Goal: Check status: Check status

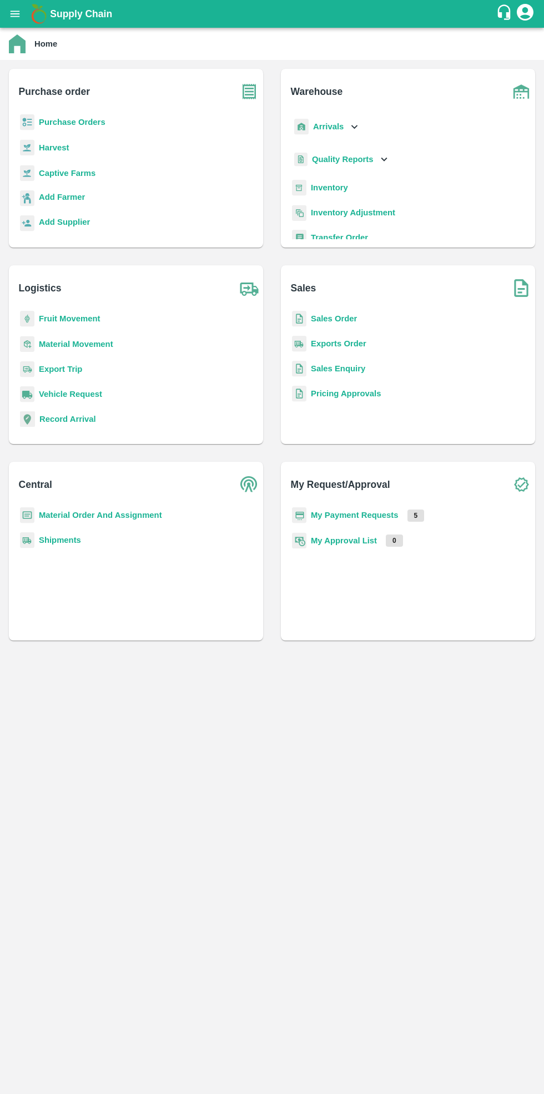
click at [89, 127] on b "Purchase Orders" at bounding box center [72, 122] width 67 height 9
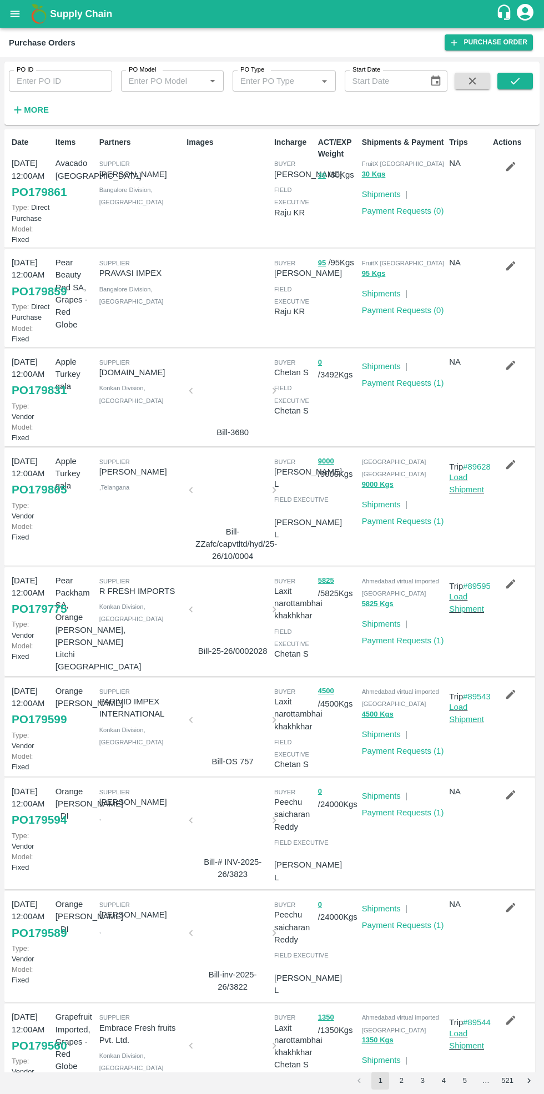
click at [397, 387] on link "Payment Requests ( 1 )" at bounding box center [403, 382] width 82 height 9
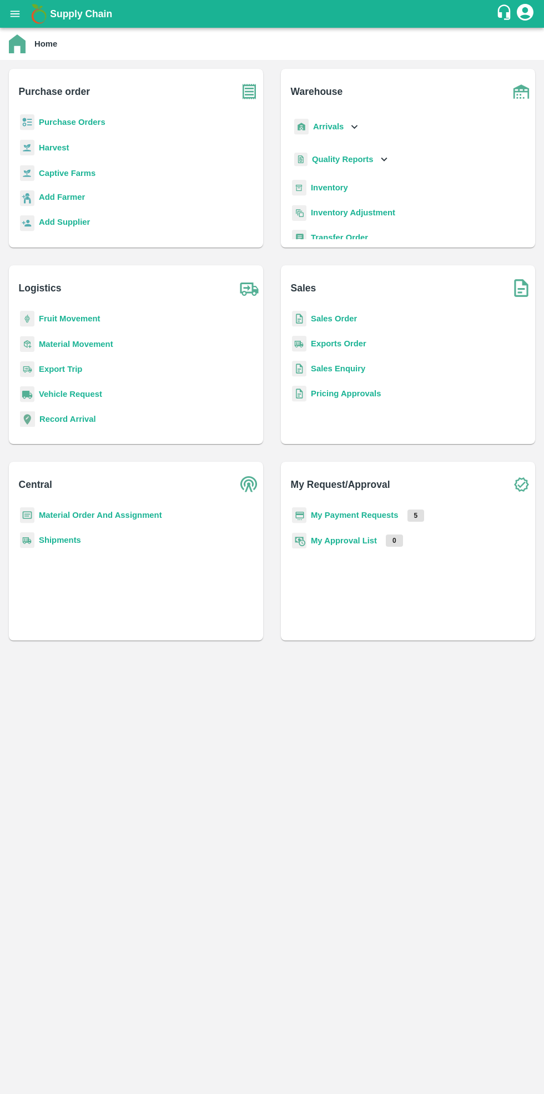
click at [63, 118] on b "Purchase Orders" at bounding box center [72, 122] width 67 height 9
click at [78, 123] on b "Purchase Orders" at bounding box center [72, 122] width 67 height 9
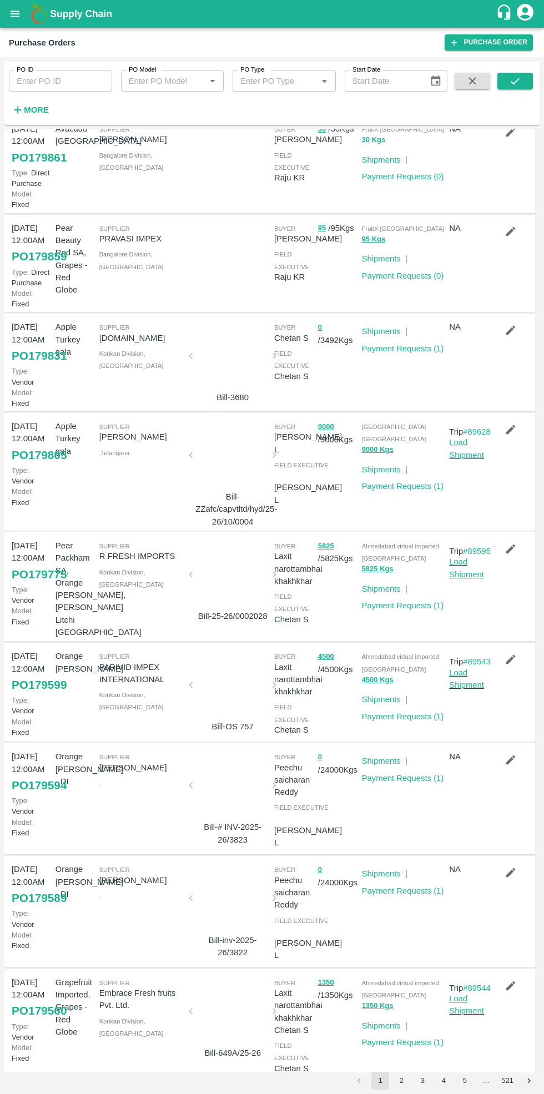
scroll to position [246, 0]
click at [402, 1009] on button "2" at bounding box center [401, 1081] width 18 height 18
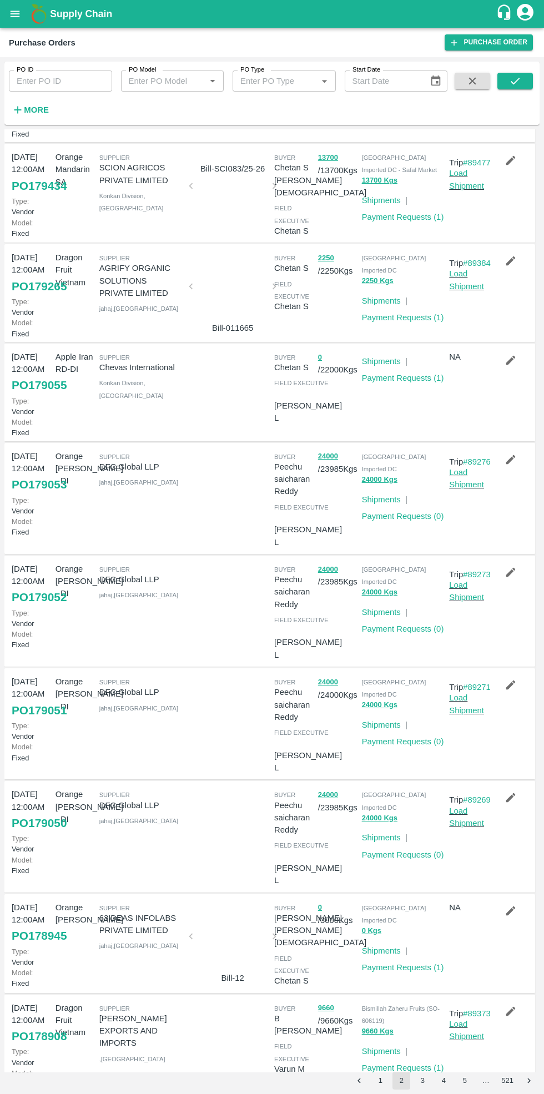
scroll to position [132, 0]
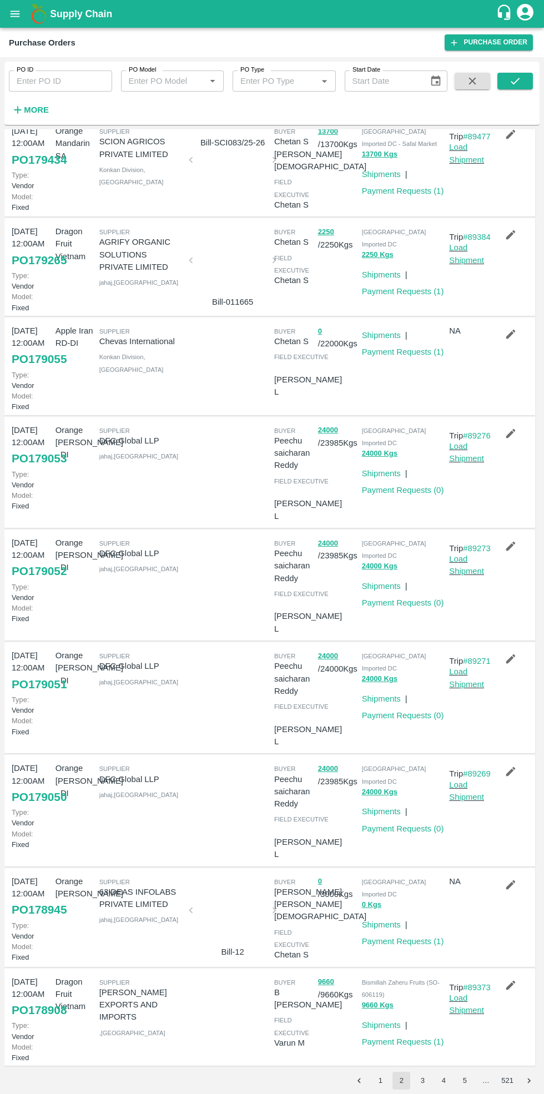
click at [423, 1009] on button "3" at bounding box center [422, 1081] width 18 height 18
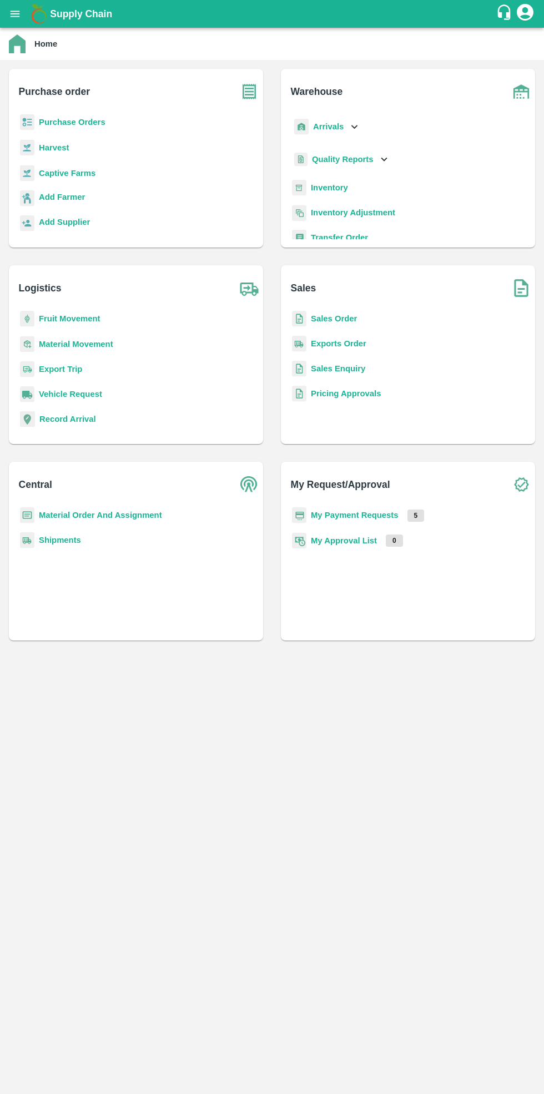
click at [75, 121] on b "Purchase Orders" at bounding box center [72, 122] width 67 height 9
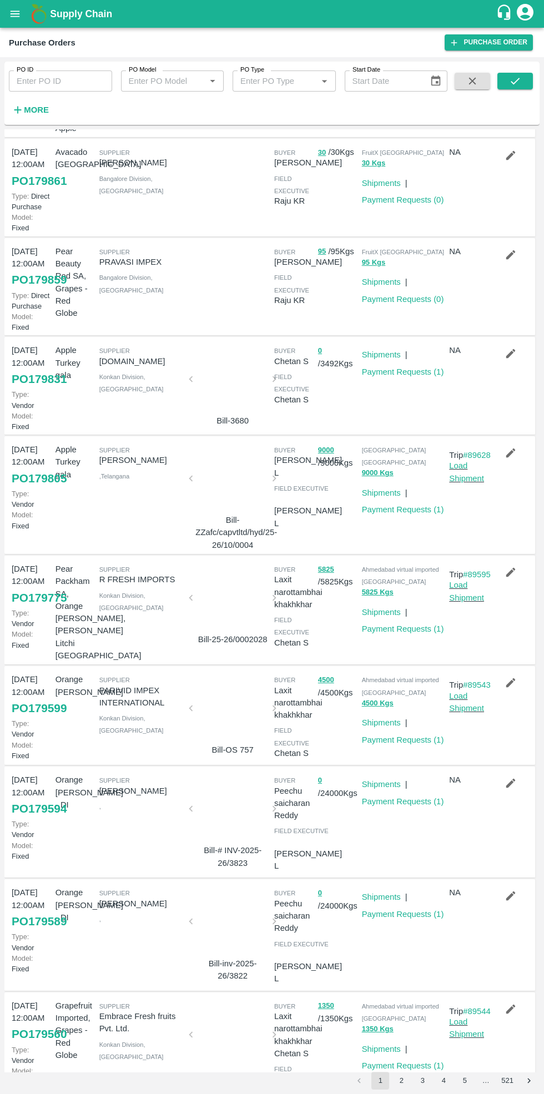
scroll to position [246, 0]
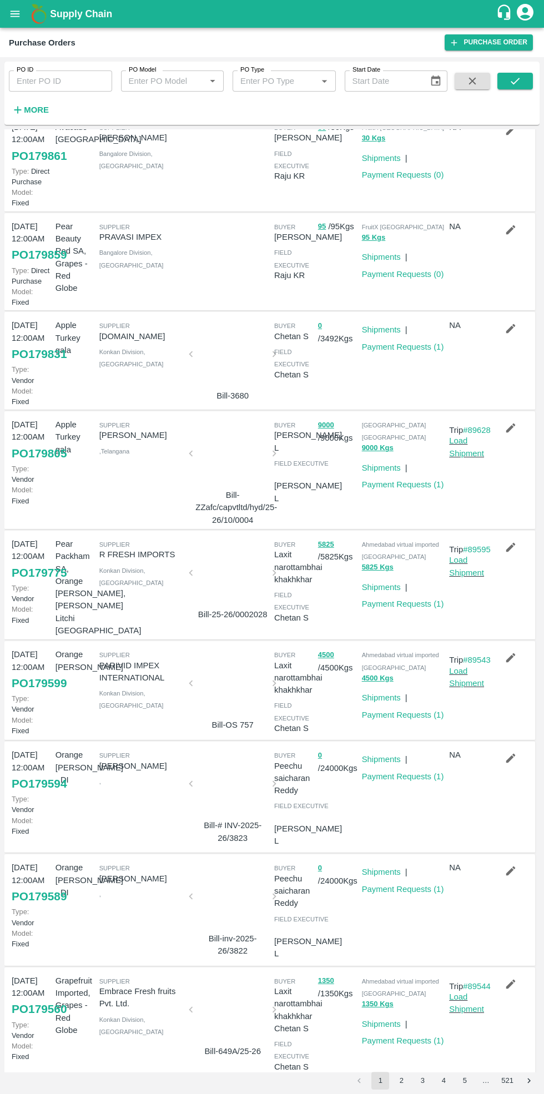
click at [398, 710] on link "Payment Requests ( 1 )" at bounding box center [403, 714] width 82 height 9
click at [400, 599] on link "Payment Requests ( 1 )" at bounding box center [403, 603] width 82 height 9
click at [403, 710] on link "Payment Requests ( 1 )" at bounding box center [403, 714] width 82 height 9
click at [395, 1009] on link "Payment Requests ( 1 )" at bounding box center [403, 1040] width 82 height 9
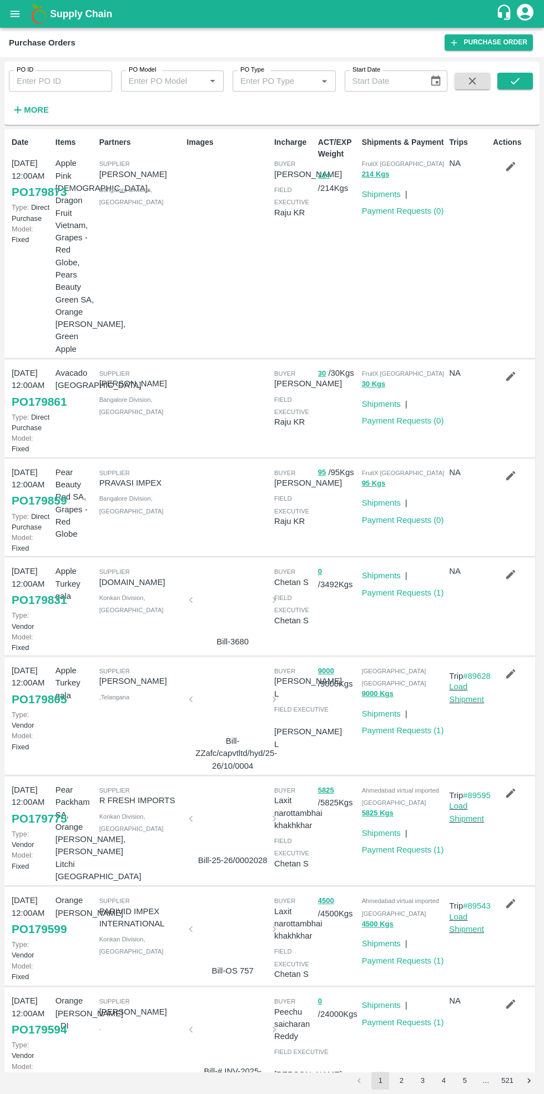
click at [401, 588] on link "Payment Requests ( 1 )" at bounding box center [403, 592] width 82 height 9
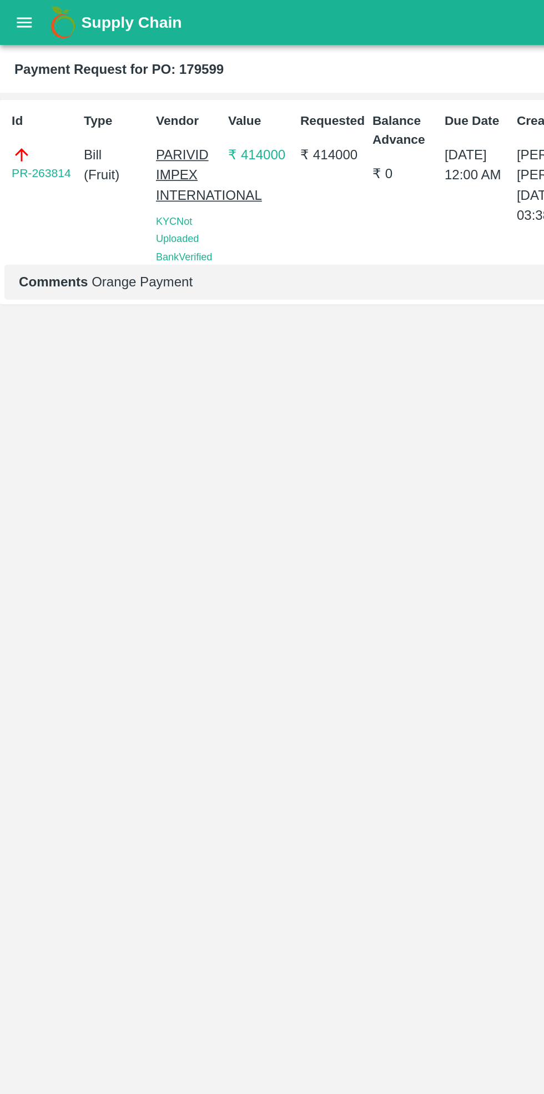
click at [29, 107] on link "PR-263814" at bounding box center [25, 107] width 37 height 11
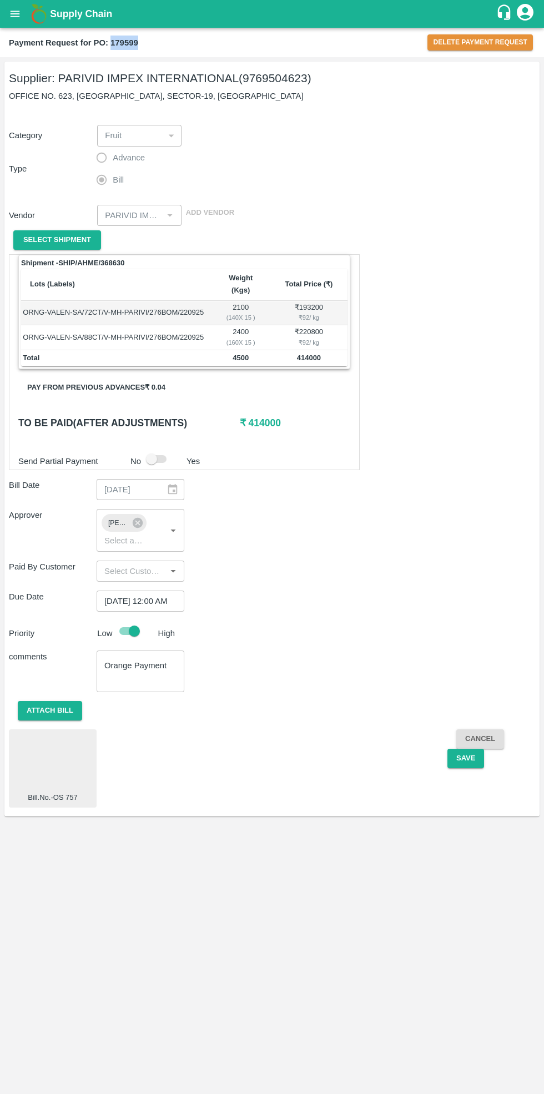
click at [256, 57] on div "Payment Request for PO: 179599 Delete Payment Request" at bounding box center [272, 42] width 544 height 29
click at [436, 590] on div "Due Date [DATE] 12:00 AM ​" at bounding box center [272, 600] width 526 height 21
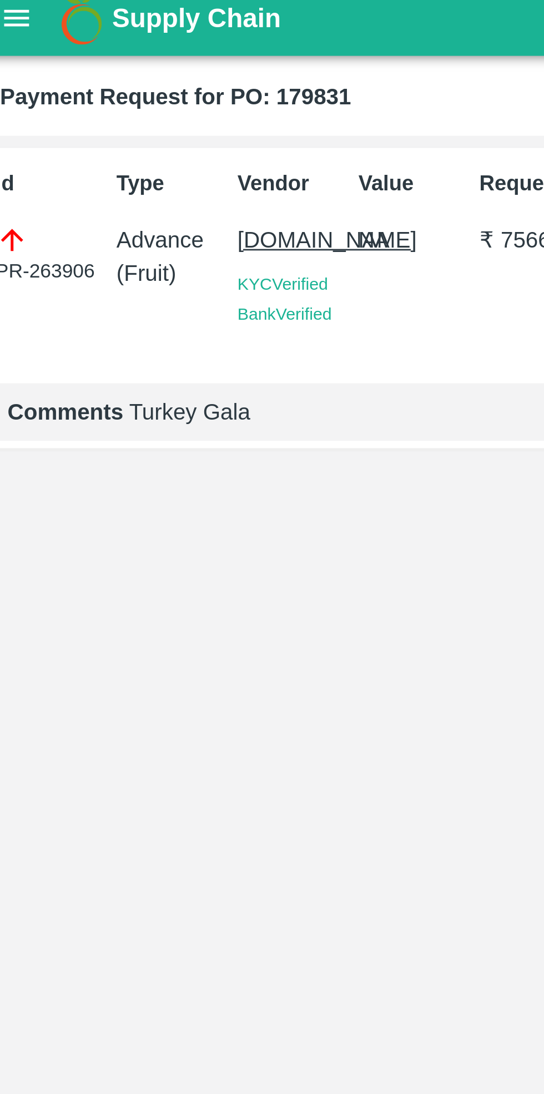
click at [126, 92] on p "[DOMAIN_NAME]" at bounding box center [116, 95] width 40 height 12
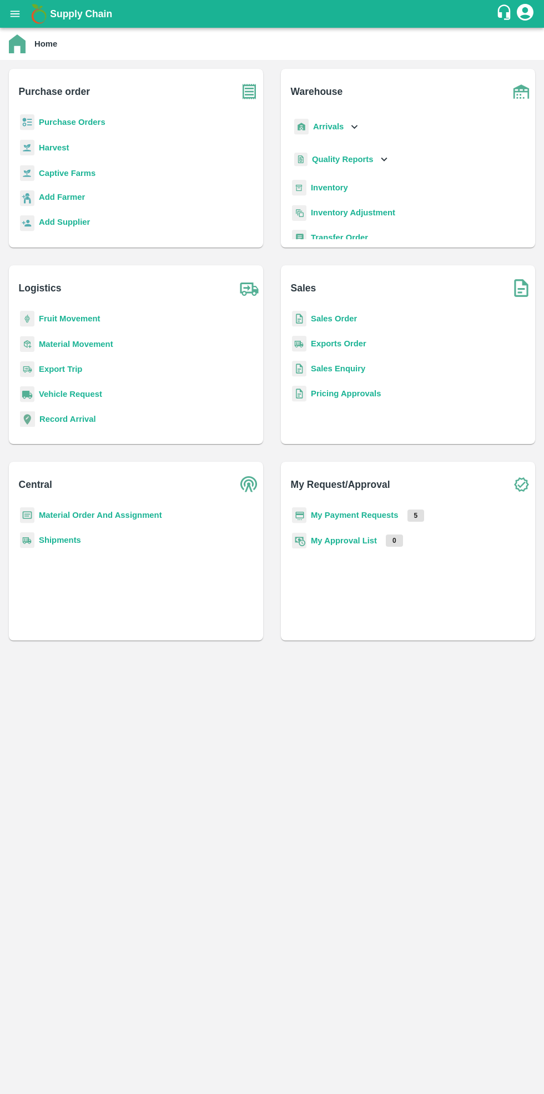
click at [85, 118] on b "Purchase Orders" at bounding box center [72, 122] width 67 height 9
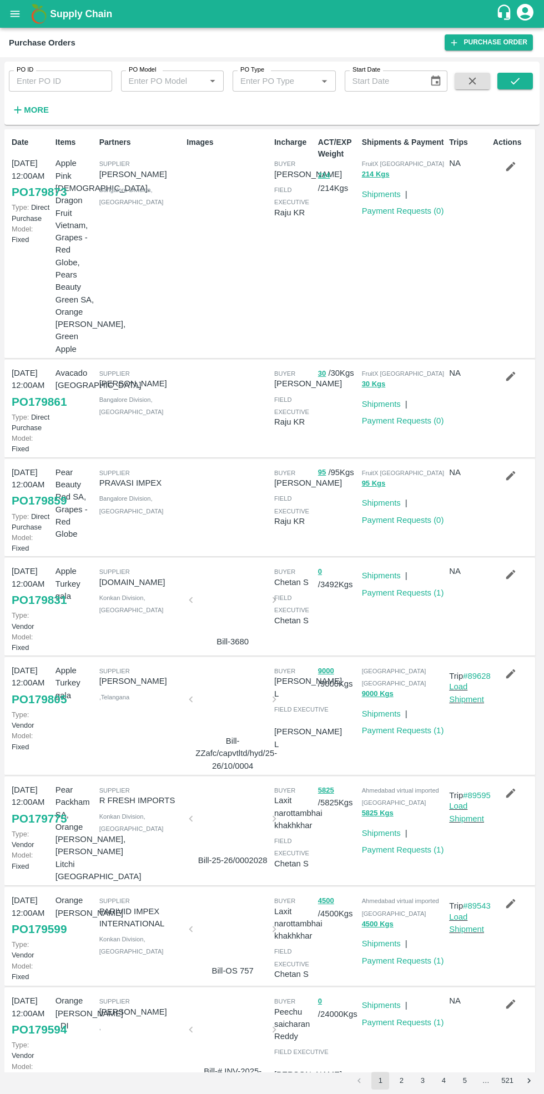
click at [399, 588] on link "Payment Requests ( 1 )" at bounding box center [403, 592] width 82 height 9
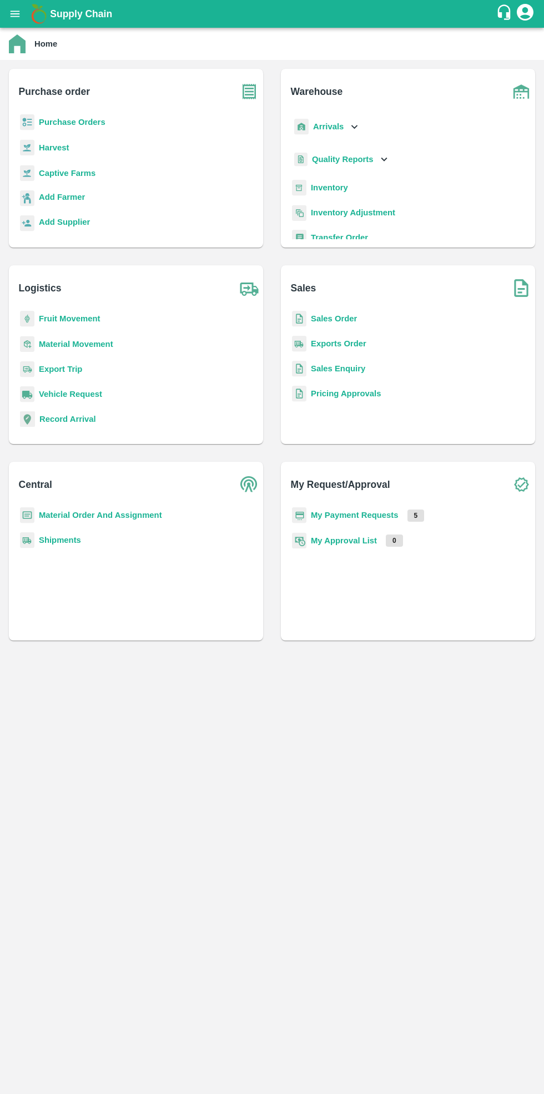
click at [85, 122] on b "Purchase Orders" at bounding box center [72, 122] width 67 height 9
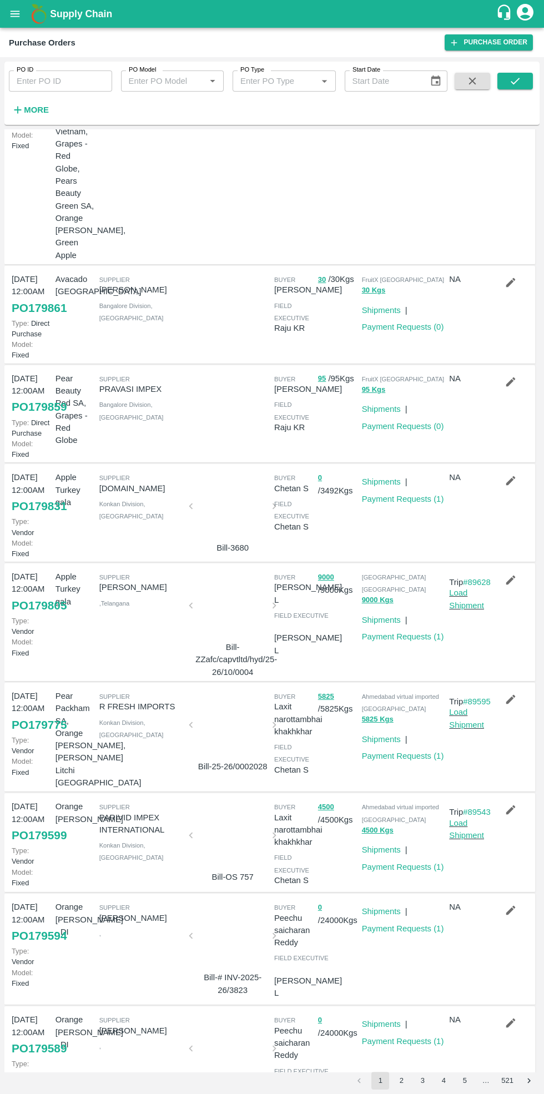
scroll to position [94, 0]
click at [407, 494] on link "Payment Requests ( 1 )" at bounding box center [403, 498] width 82 height 9
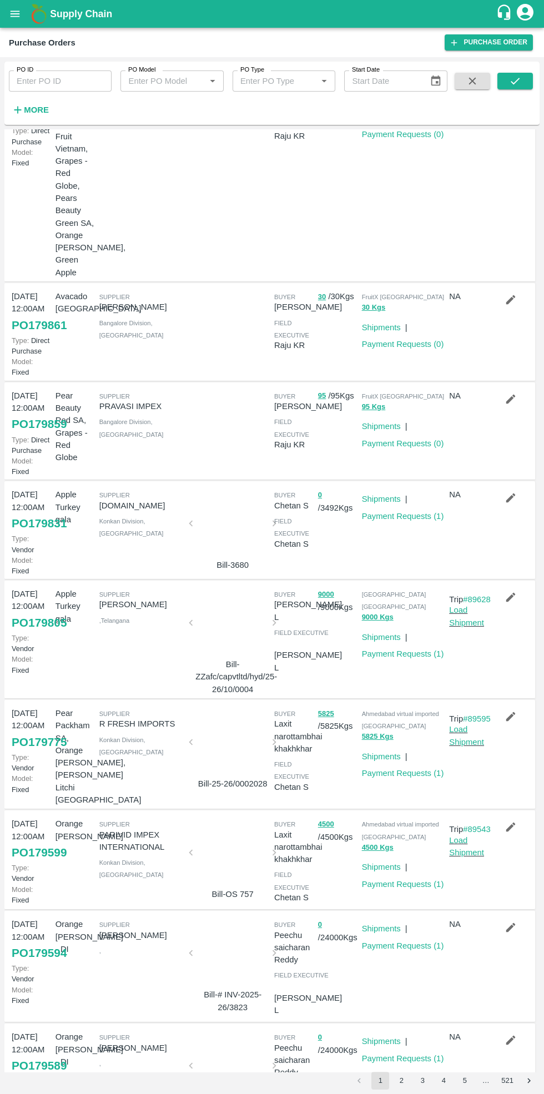
scroll to position [246, 0]
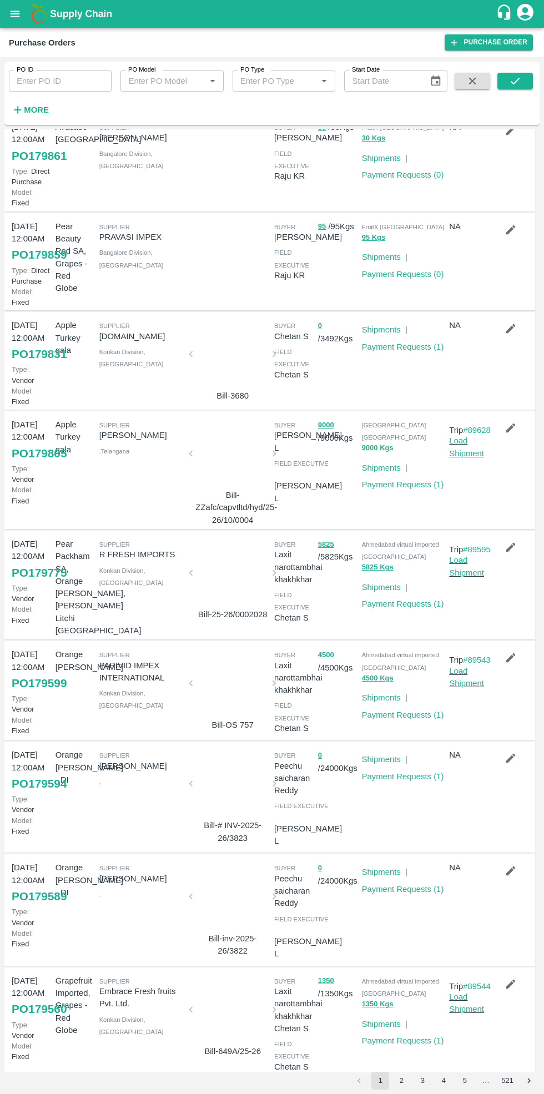
click at [402, 1081] on button "2" at bounding box center [401, 1081] width 18 height 18
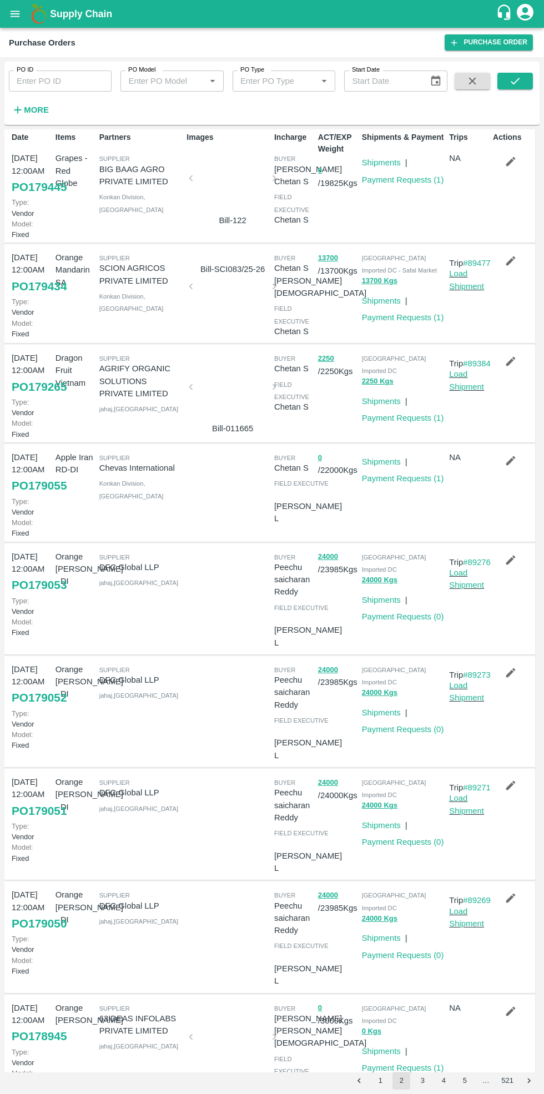
scroll to position [0, 0]
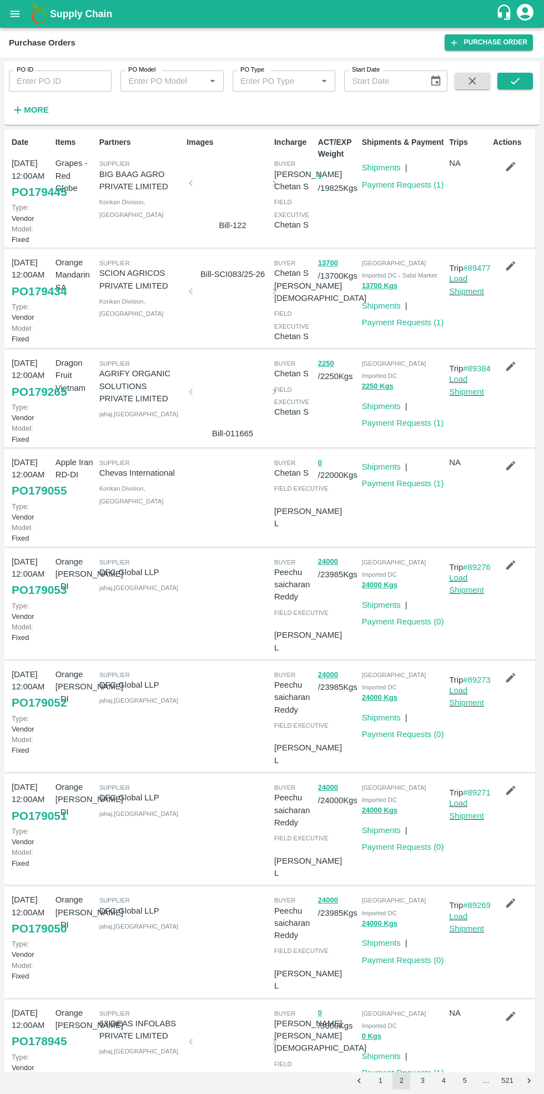
click at [399, 327] on link "Payment Requests ( 1 )" at bounding box center [403, 322] width 82 height 9
